Goal: Information Seeking & Learning: Compare options

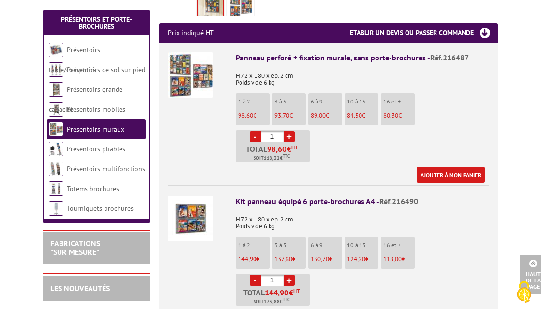
scroll to position [350, 0]
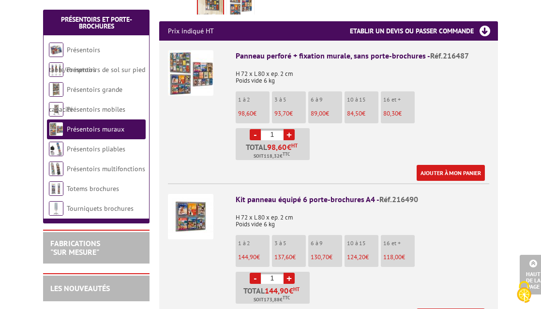
click at [192, 201] on img at bounding box center [190, 216] width 45 height 45
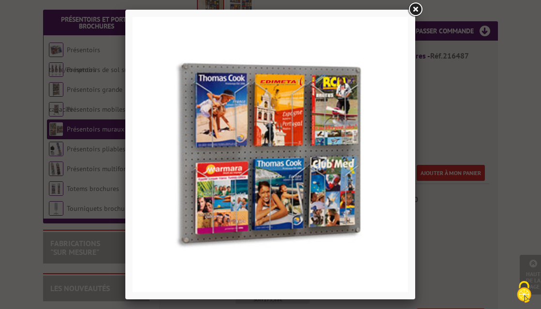
click at [413, 8] on link at bounding box center [414, 9] width 17 height 17
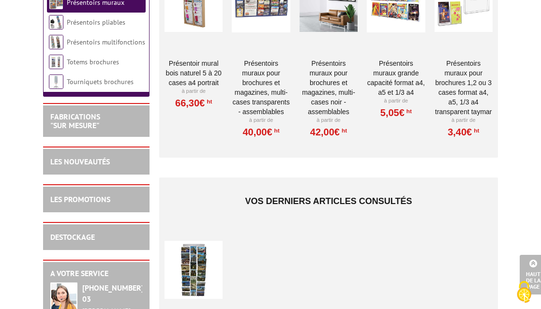
scroll to position [1441, 0]
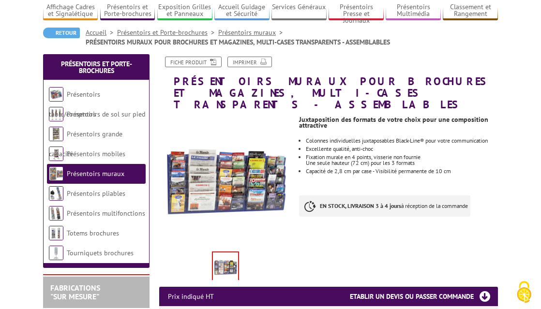
scroll to position [83, 0]
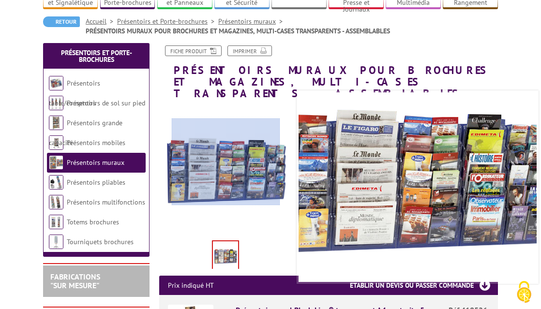
click at [226, 162] on div at bounding box center [226, 162] width 109 height 87
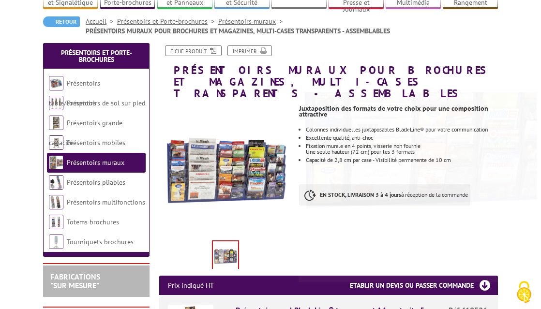
click at [222, 248] on img at bounding box center [225, 256] width 25 height 30
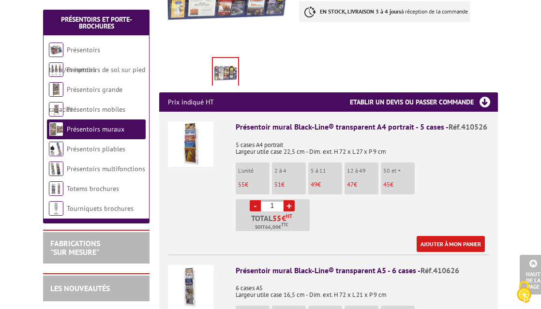
scroll to position [272, 0]
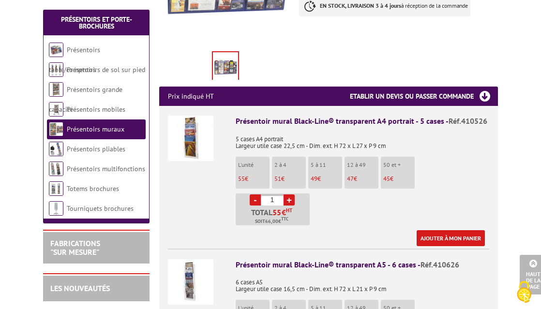
click at [196, 135] on img at bounding box center [190, 138] width 45 height 45
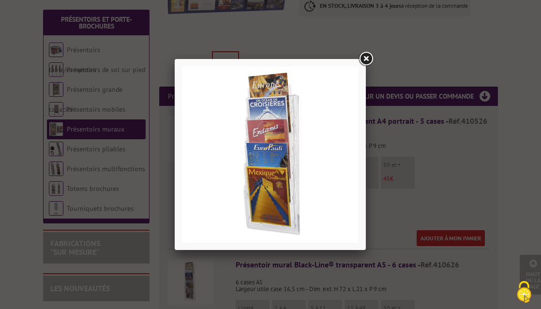
click at [366, 60] on link at bounding box center [365, 58] width 17 height 17
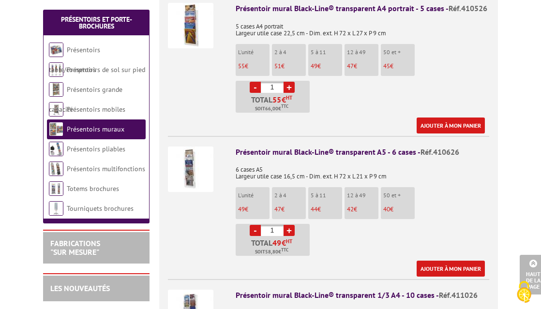
scroll to position [428, 0]
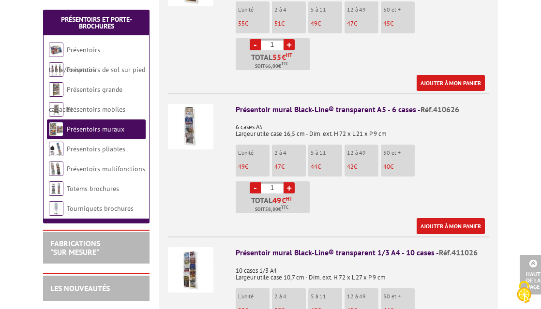
click at [195, 108] on img at bounding box center [190, 126] width 45 height 45
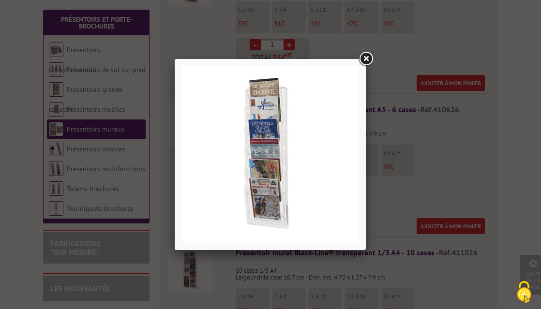
click at [356, 64] on div at bounding box center [270, 154] width 191 height 191
click at [364, 63] on link at bounding box center [365, 58] width 17 height 17
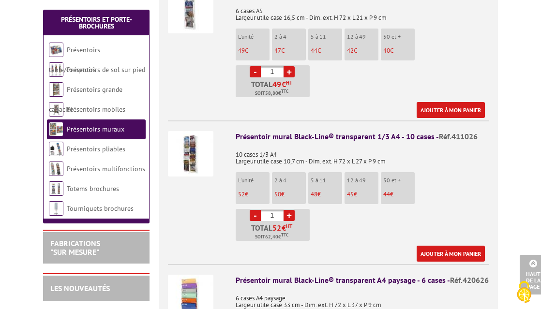
scroll to position [570, 0]
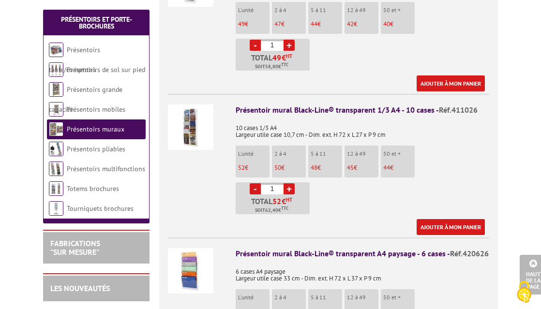
click at [193, 117] on img at bounding box center [190, 127] width 45 height 45
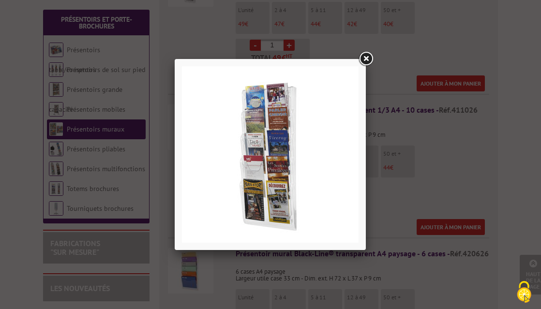
click at [367, 62] on link at bounding box center [365, 58] width 17 height 17
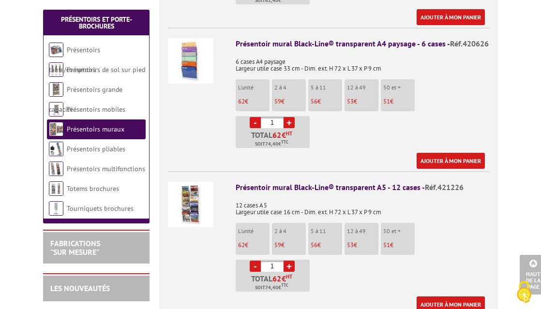
scroll to position [784, 0]
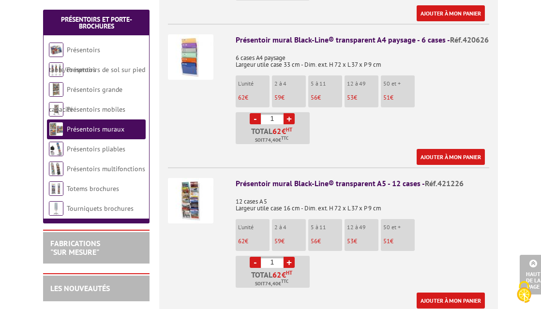
click at [196, 201] on img at bounding box center [190, 200] width 45 height 45
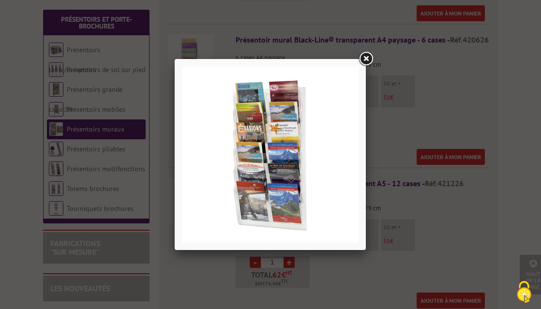
click at [366, 58] on link at bounding box center [365, 58] width 17 height 17
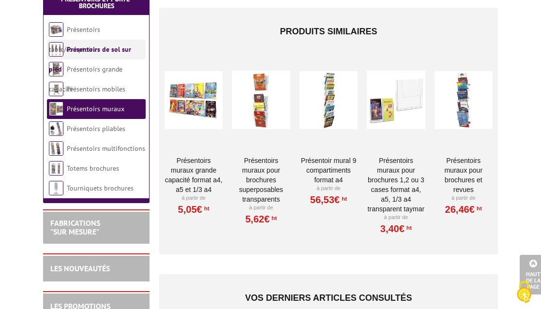
scroll to position [1097, 0]
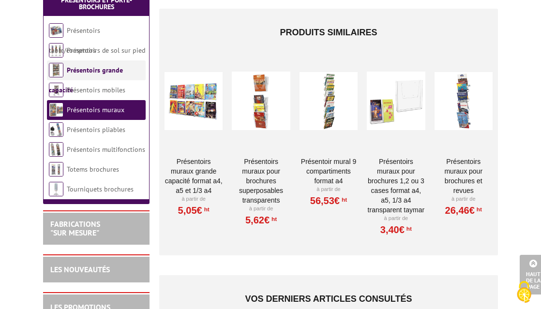
click at [112, 66] on link "Présentoirs grande capacité" at bounding box center [86, 80] width 74 height 29
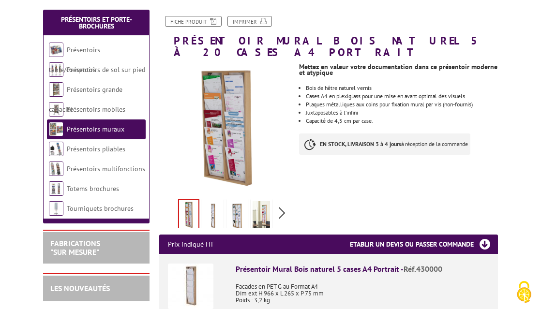
scroll to position [129, 0]
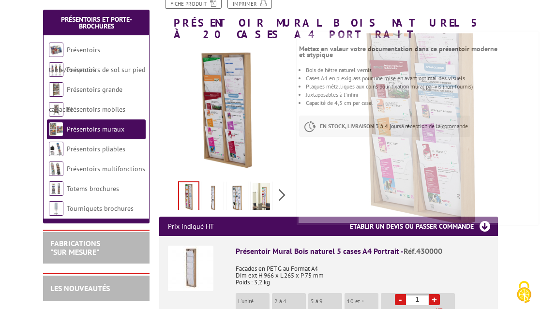
click at [211, 185] on img at bounding box center [212, 198] width 17 height 30
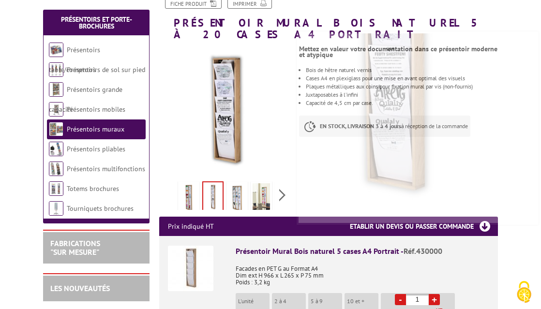
click at [236, 197] on img at bounding box center [236, 198] width 17 height 30
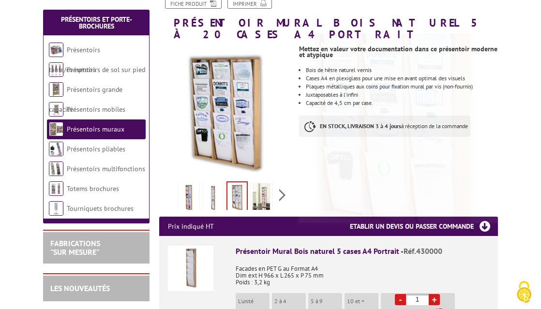
click at [265, 183] on img at bounding box center [261, 198] width 17 height 30
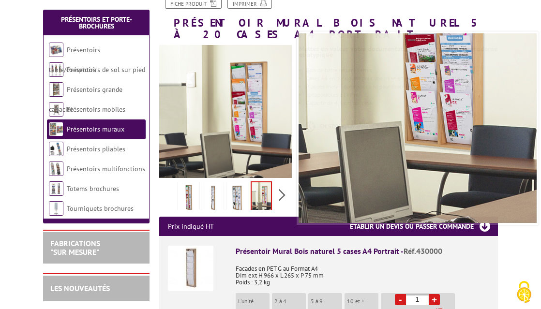
click at [237, 191] on img at bounding box center [236, 198] width 17 height 30
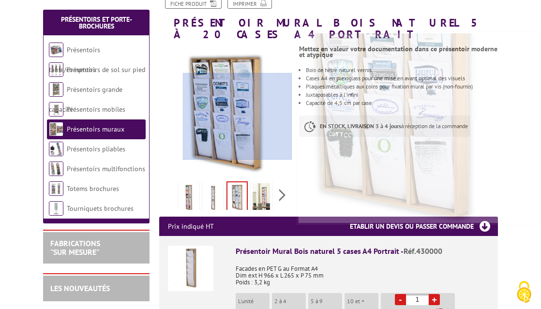
click at [250, 117] on div at bounding box center [237, 116] width 109 height 87
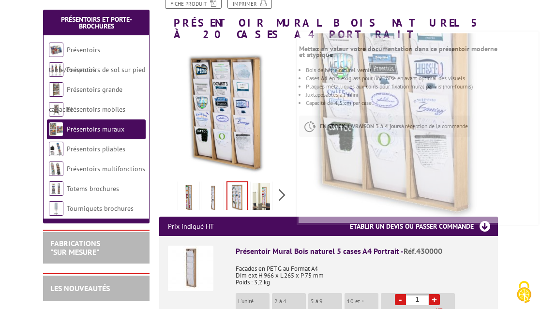
click at [184, 271] on img at bounding box center [190, 268] width 45 height 45
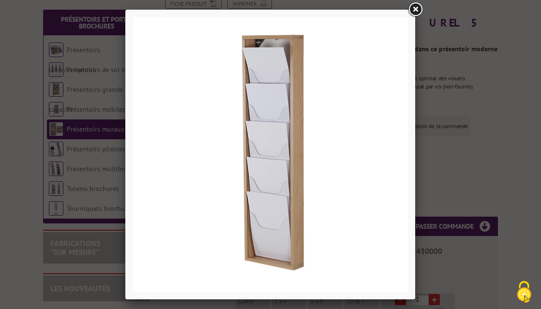
click at [417, 9] on link at bounding box center [414, 9] width 17 height 17
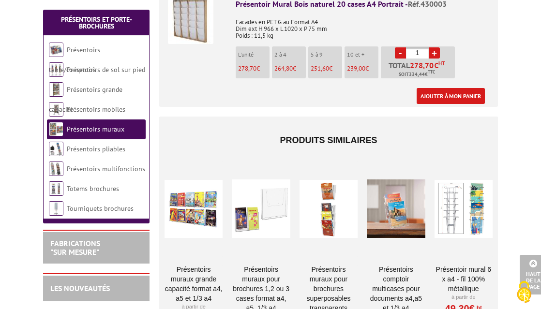
scroll to position [733, 0]
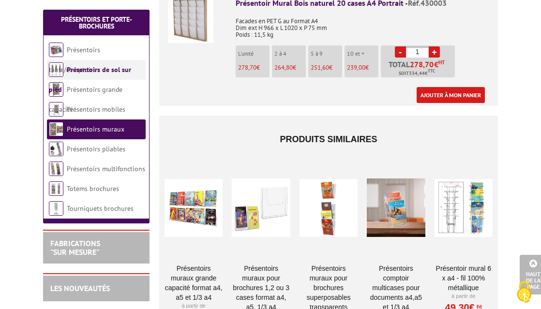
click at [130, 75] on li "Présentoirs de sol sur pied" at bounding box center [96, 70] width 99 height 20
click at [131, 70] on link "Présentoirs de sol sur pied" at bounding box center [90, 79] width 82 height 29
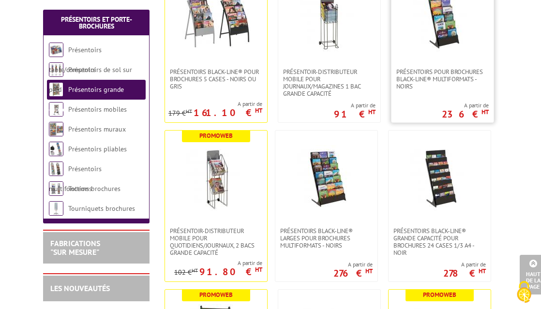
scroll to position [286, 0]
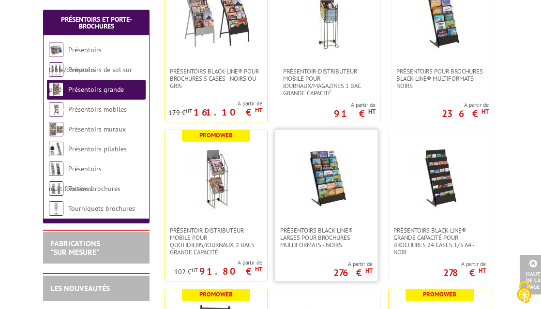
click at [336, 180] on img at bounding box center [327, 179] width 68 height 68
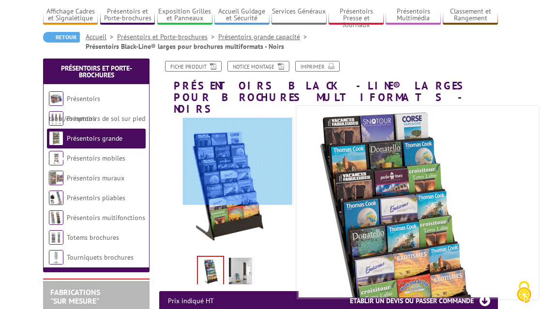
scroll to position [117, 0]
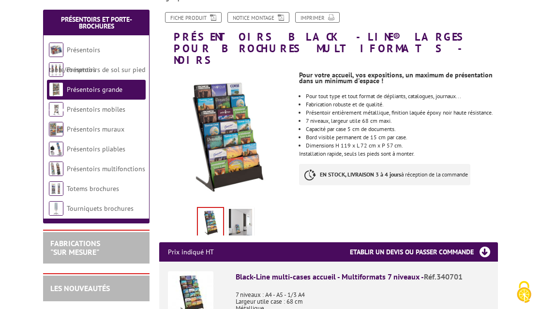
click at [244, 219] on img at bounding box center [240, 224] width 23 height 30
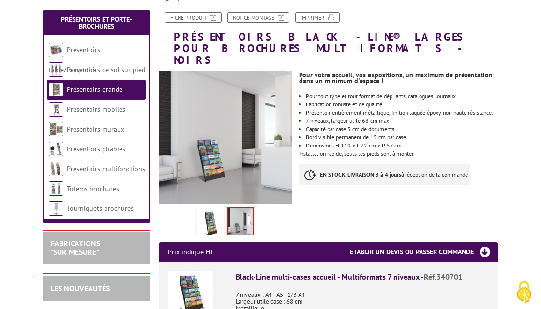
click at [205, 219] on img at bounding box center [210, 224] width 23 height 30
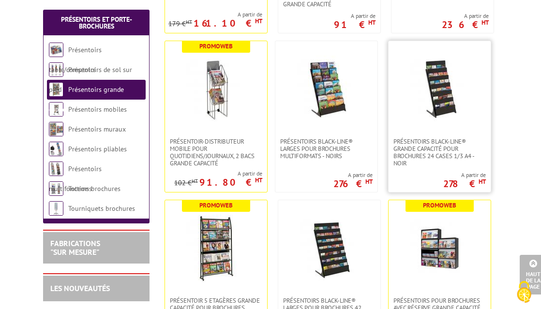
scroll to position [376, 0]
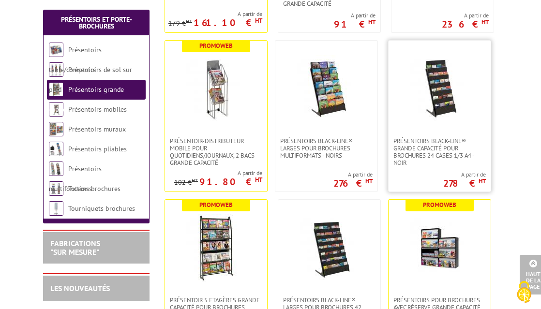
click at [438, 93] on img at bounding box center [440, 89] width 68 height 68
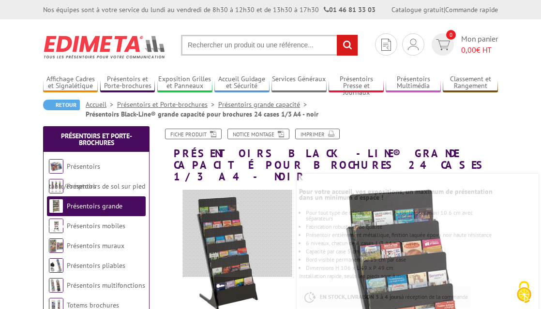
click at [241, 233] on div at bounding box center [237, 233] width 109 height 87
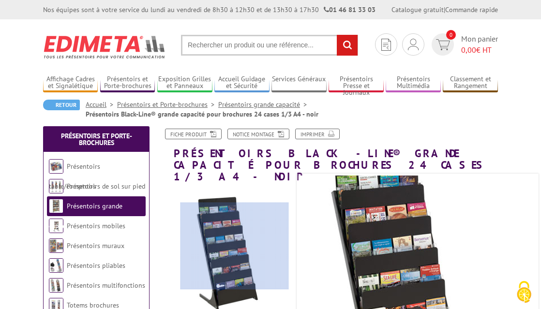
click at [229, 254] on div at bounding box center [234, 246] width 109 height 87
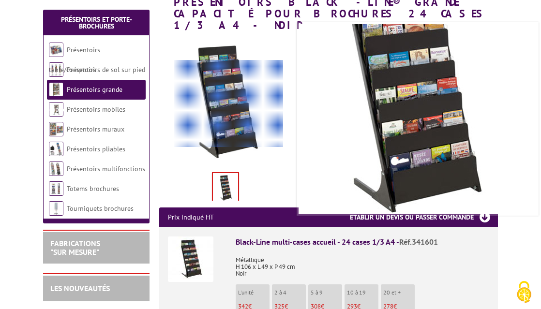
scroll to position [163, 0]
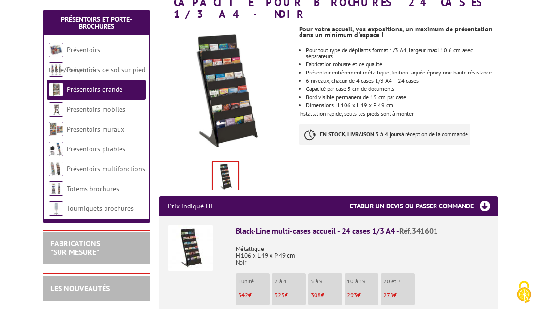
click at [180, 244] on img at bounding box center [190, 247] width 45 height 45
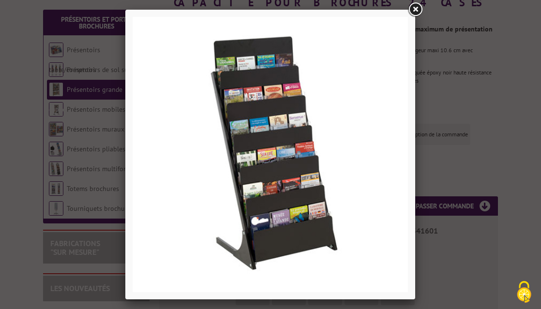
click at [418, 10] on link at bounding box center [414, 9] width 17 height 17
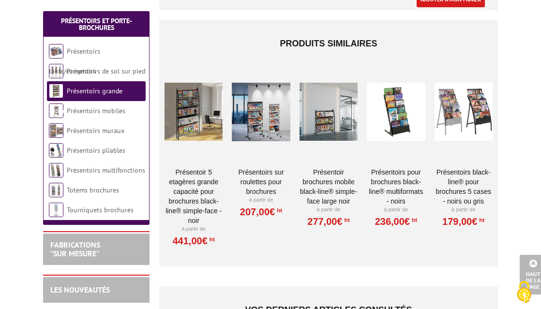
scroll to position [519, 0]
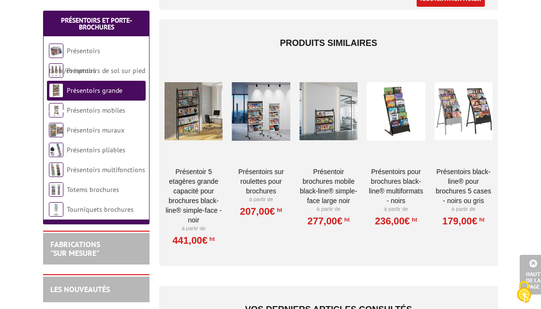
click at [191, 105] on div at bounding box center [194, 111] width 58 height 97
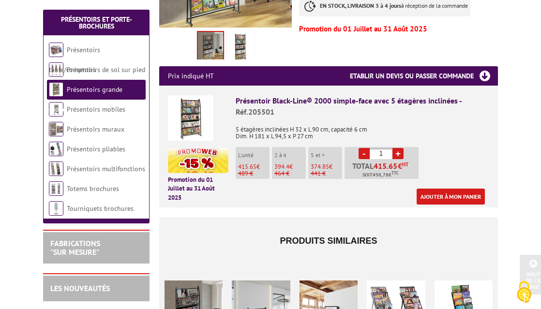
scroll to position [455, 0]
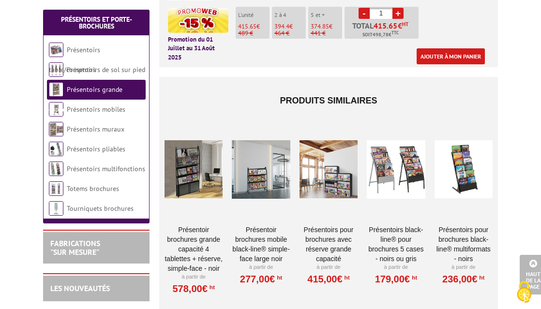
click at [335, 165] on div at bounding box center [328, 169] width 58 height 97
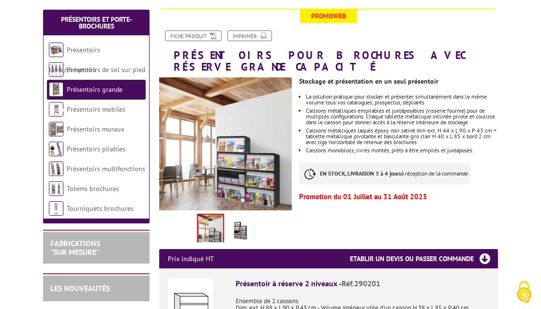
scroll to position [209, 0]
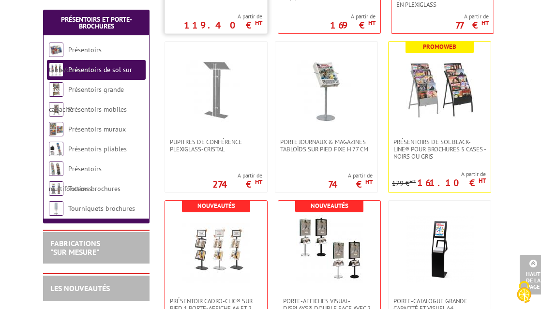
scroll to position [381, 0]
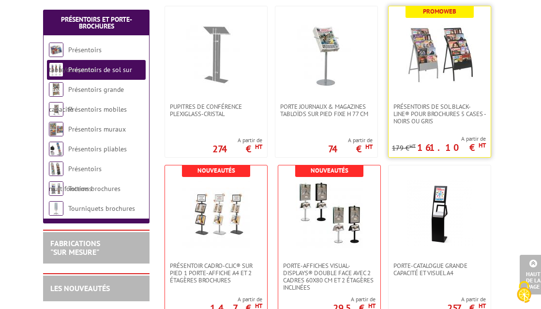
click at [430, 71] on img at bounding box center [440, 55] width 68 height 68
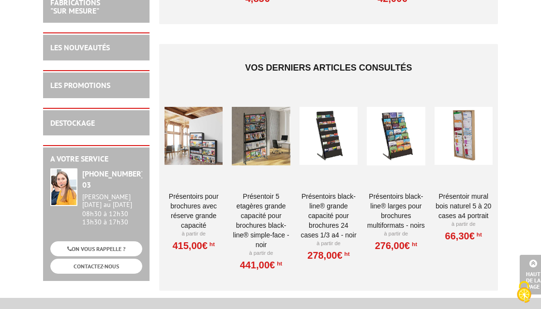
scroll to position [876, 0]
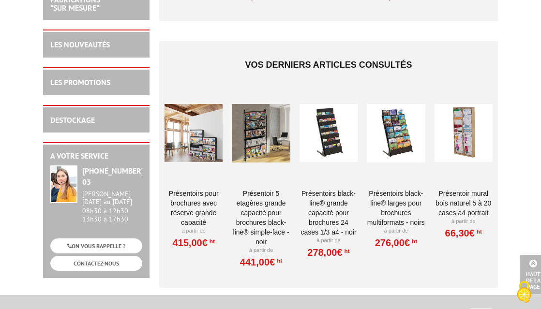
click at [324, 192] on link "Présentoirs Black-Line® grande capacité pour brochures 24 cases 1/3 A4 - noir" at bounding box center [328, 213] width 58 height 48
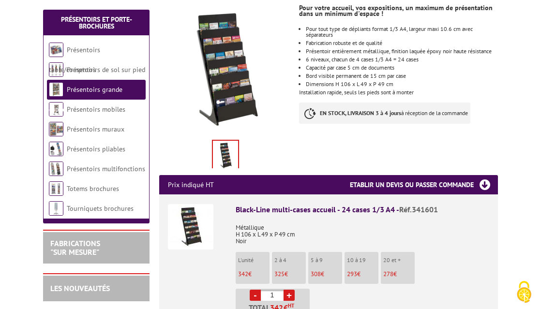
scroll to position [187, 0]
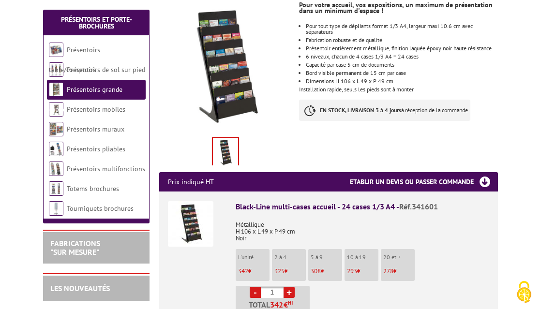
click at [195, 216] on img at bounding box center [190, 223] width 45 height 45
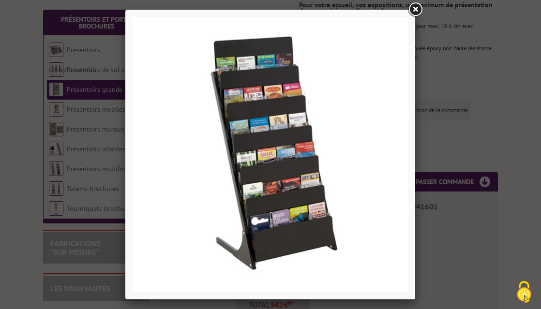
click at [418, 10] on link at bounding box center [414, 9] width 17 height 17
